Goal: Task Accomplishment & Management: Manage account settings

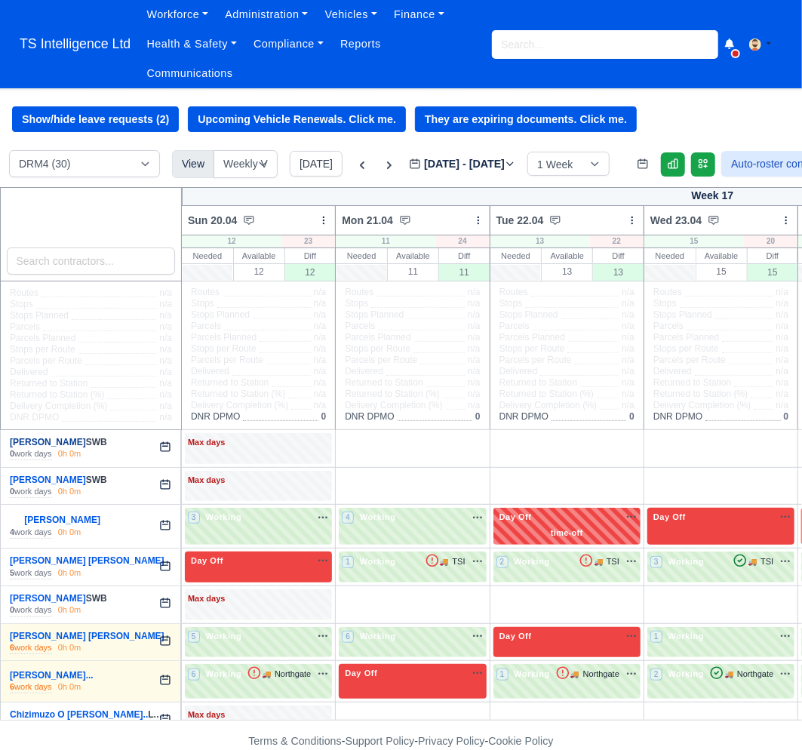
click at [44, 443] on link "Abdul Rehman" at bounding box center [48, 442] width 76 height 11
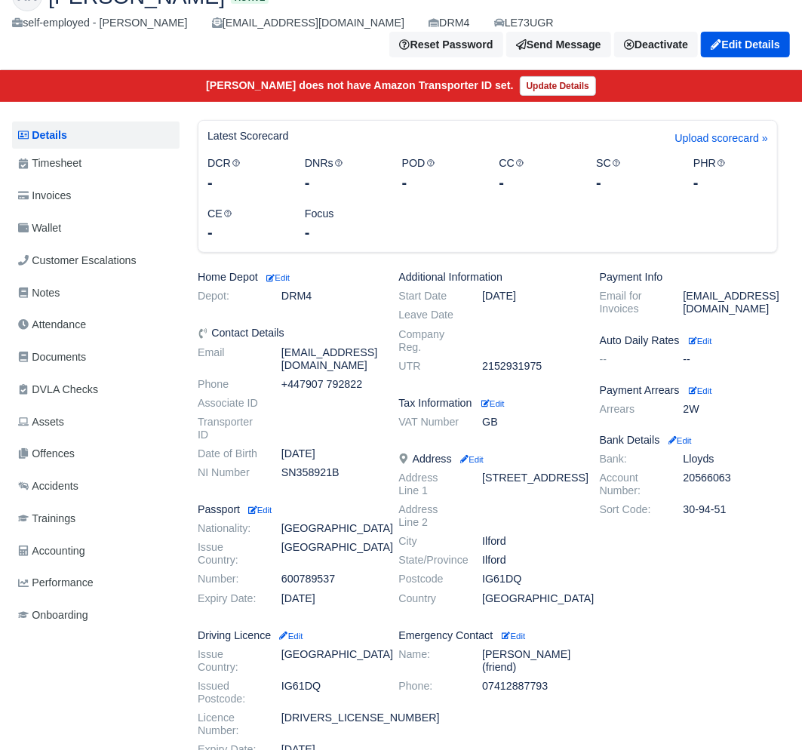
scroll to position [257, 0]
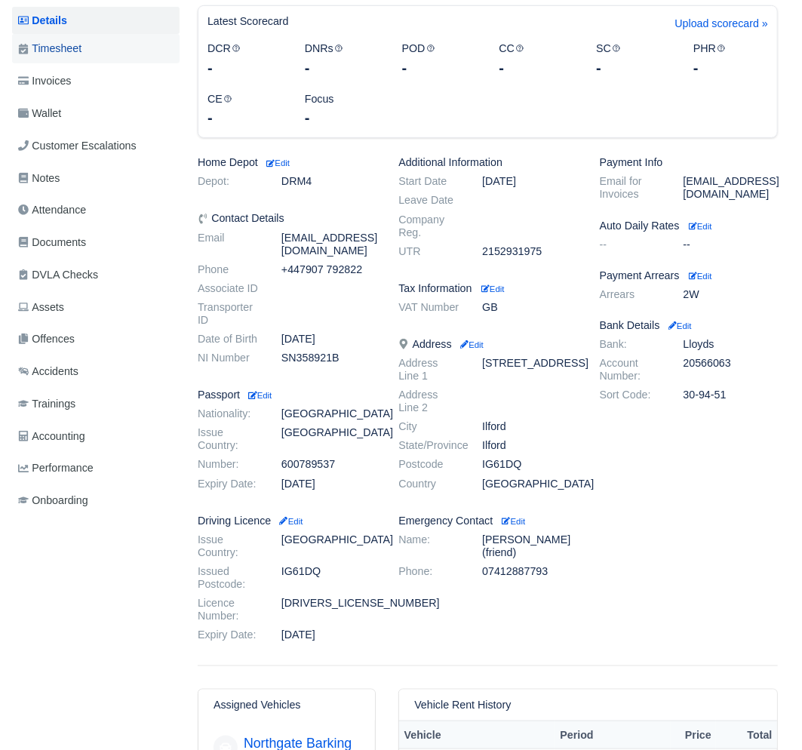
click at [35, 49] on span "Timesheet" at bounding box center [49, 48] width 63 height 17
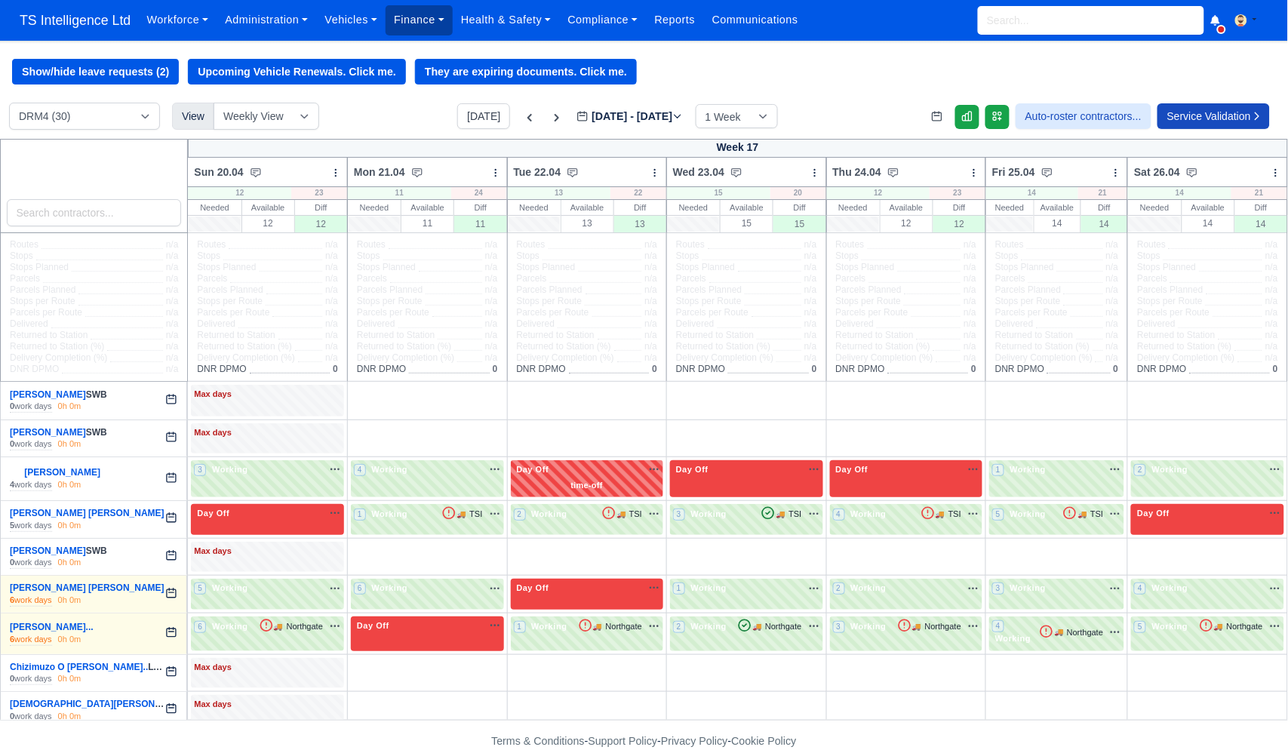
click at [404, 23] on link "Finance" at bounding box center [419, 19] width 67 height 29
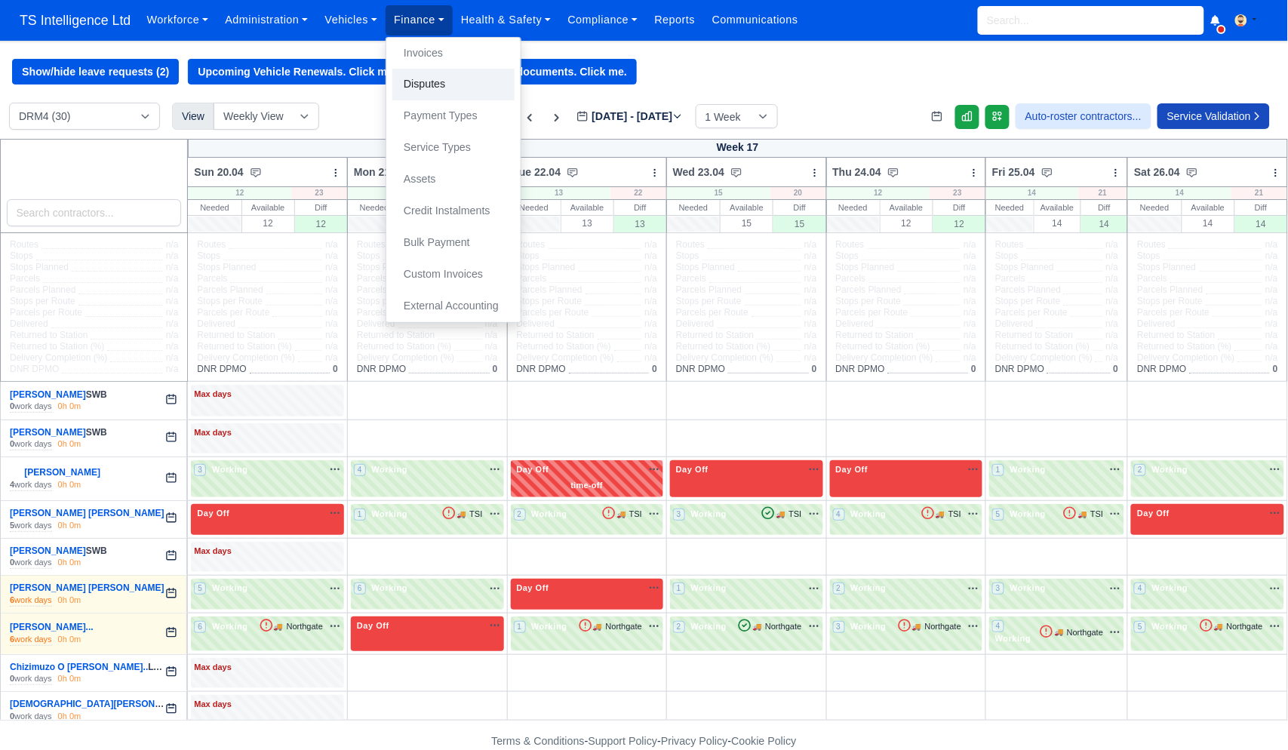
click at [445, 88] on link "Disputes" at bounding box center [453, 85] width 122 height 32
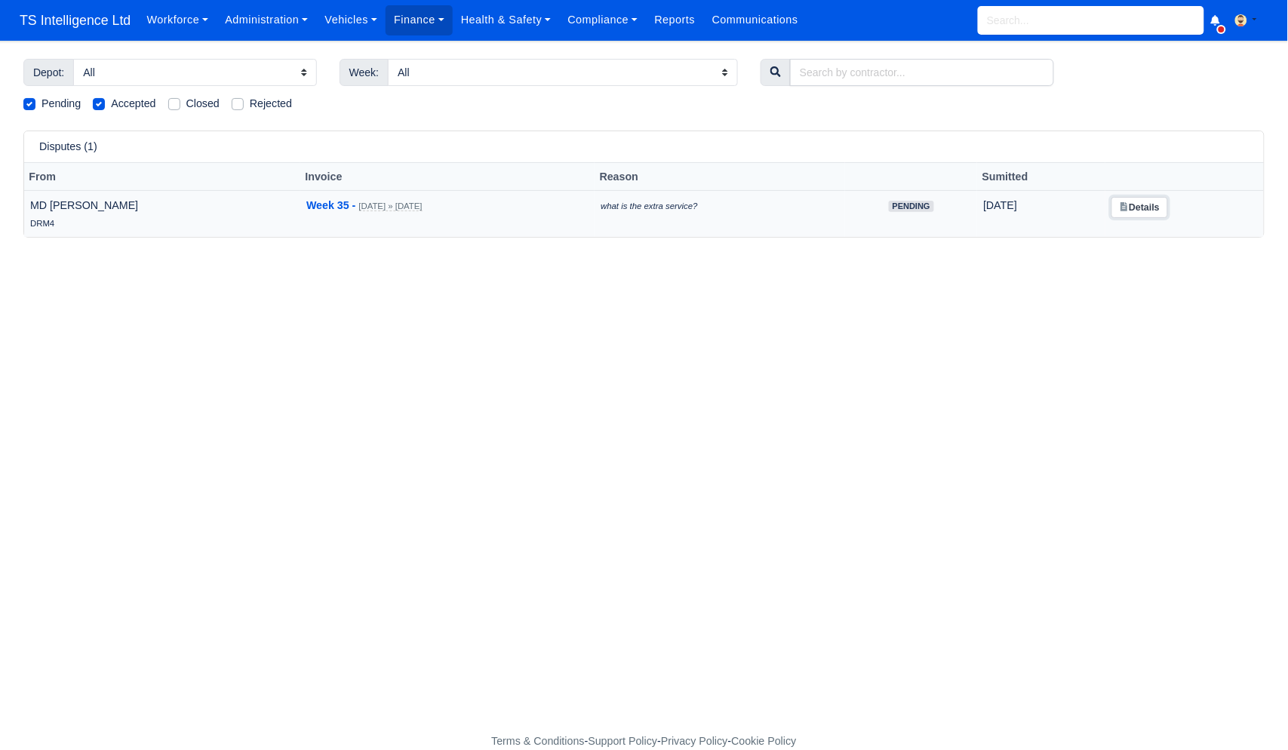
click at [1129, 208] on icon at bounding box center [1124, 206] width 9 height 9
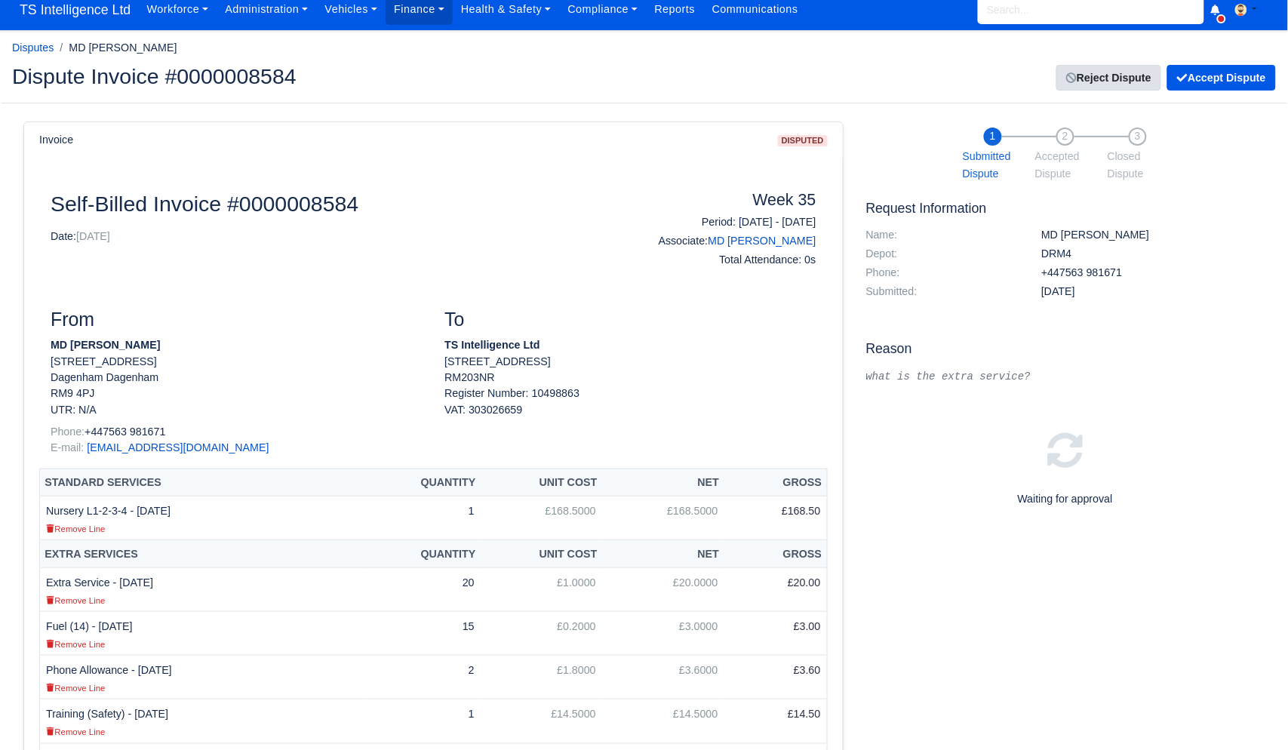
scroll to position [8, 0]
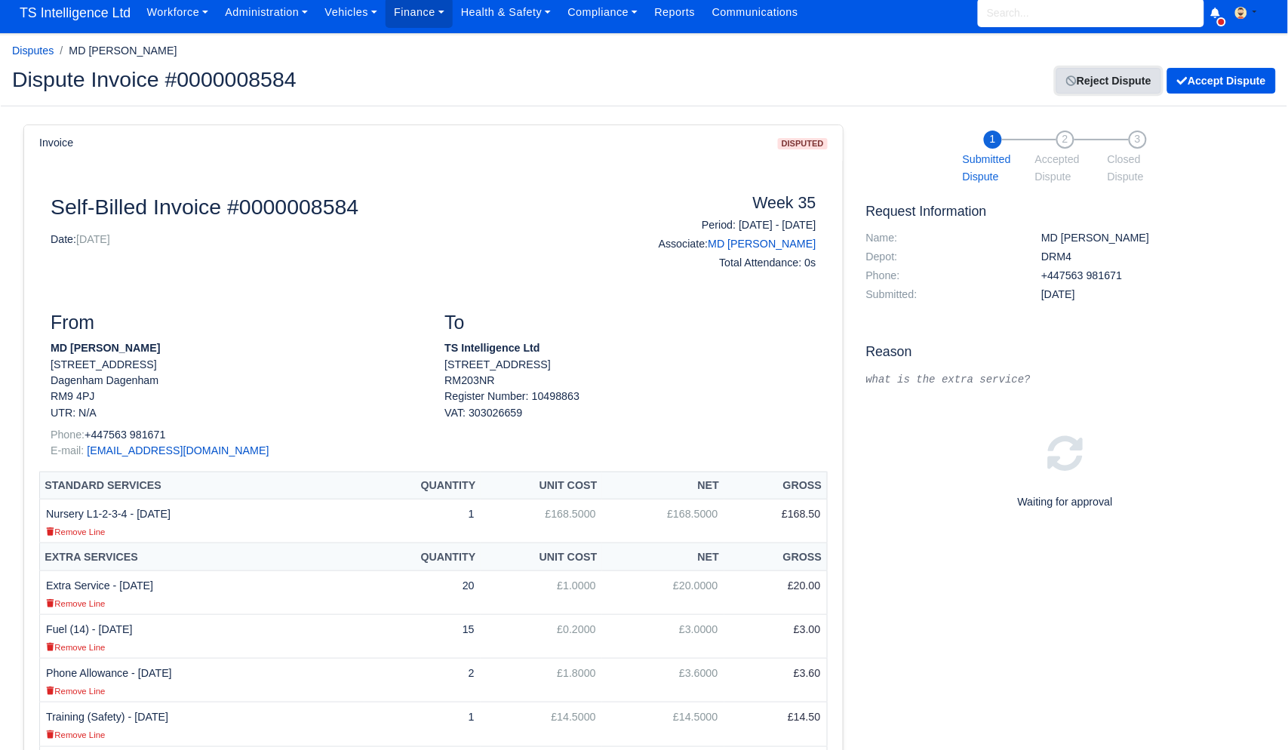
click at [1072, 85] on link "Reject Dispute" at bounding box center [1108, 81] width 105 height 26
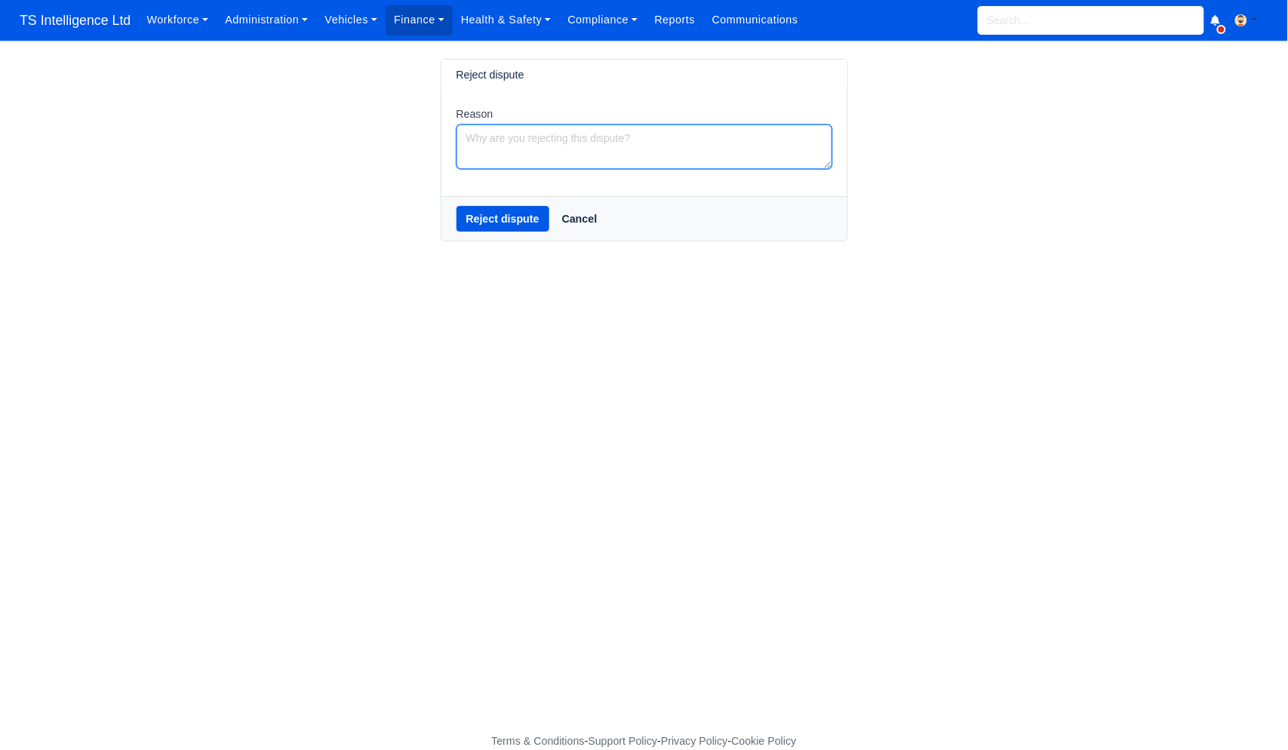
click at [522, 145] on textarea "Reason" at bounding box center [644, 146] width 376 height 45
type textarea "s"
type textarea "extra service is a service you have provided"
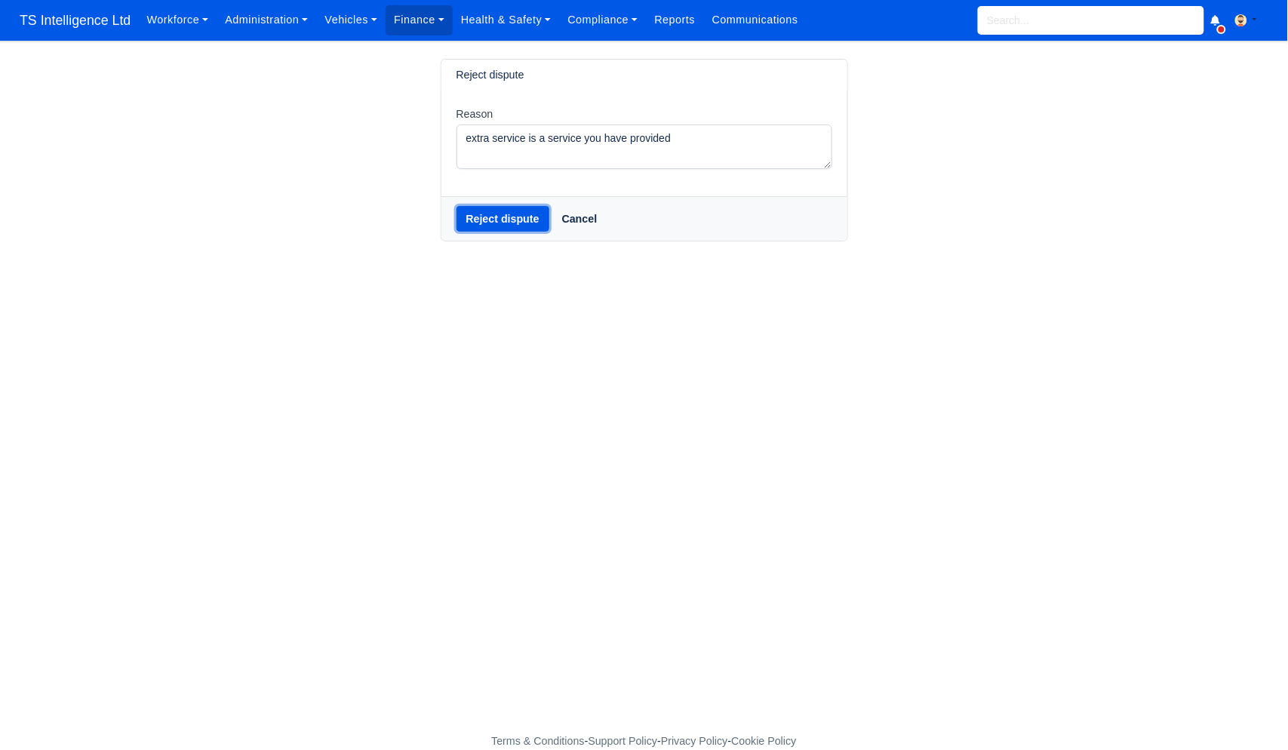
click at [496, 226] on button "Reject dispute" at bounding box center [502, 219] width 93 height 26
